Goal: Navigation & Orientation: Find specific page/section

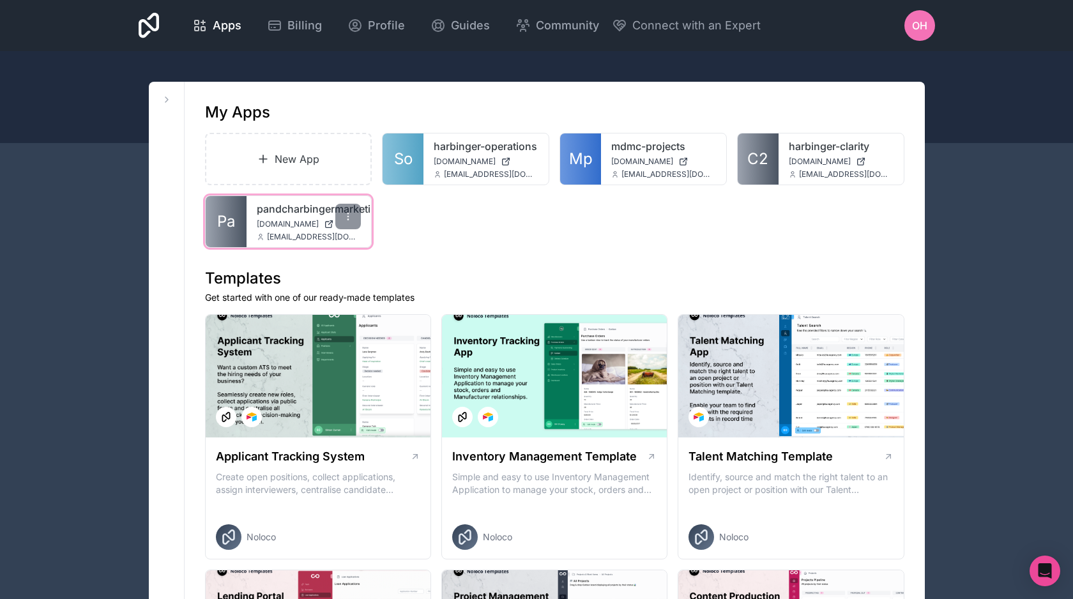
click at [257, 213] on link "pandcharbingermarketing" at bounding box center [309, 208] width 105 height 15
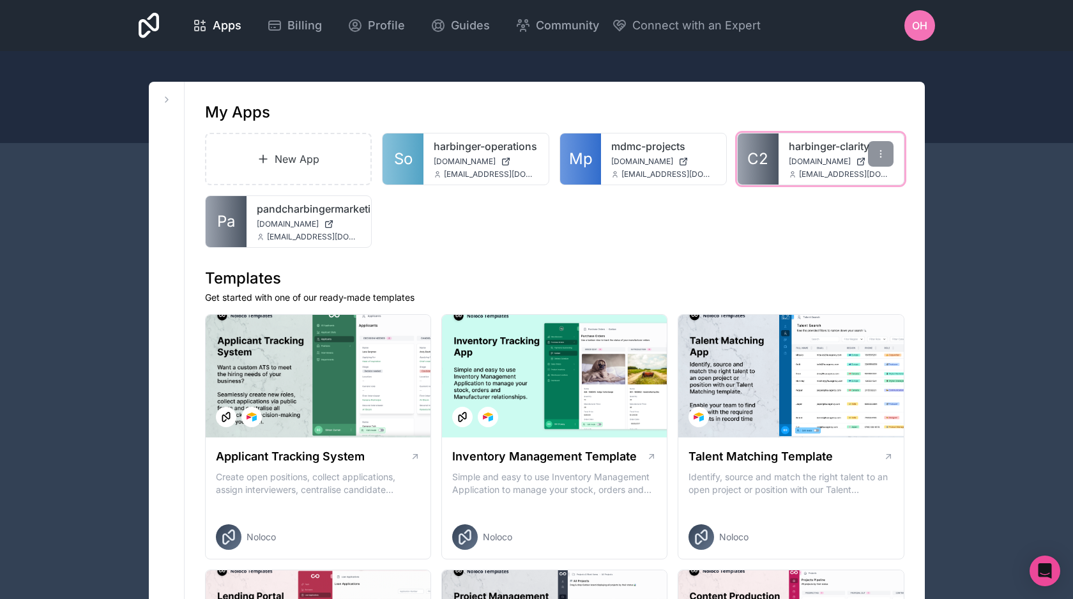
click at [820, 143] on link "harbinger-clarity" at bounding box center [841, 146] width 105 height 15
